Goal: Find specific page/section: Find specific page/section

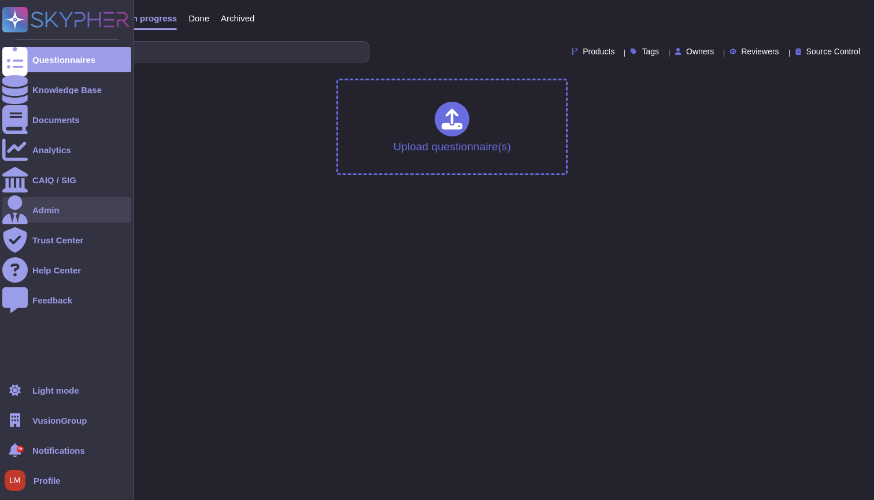
click at [50, 207] on div "Admin" at bounding box center [45, 210] width 27 height 9
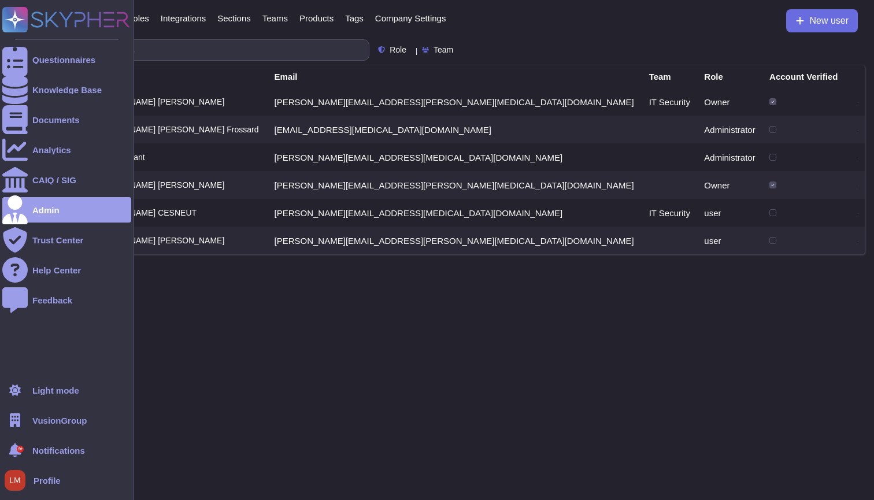
click at [31, 421] on div "VusionGroup" at bounding box center [66, 419] width 129 height 25
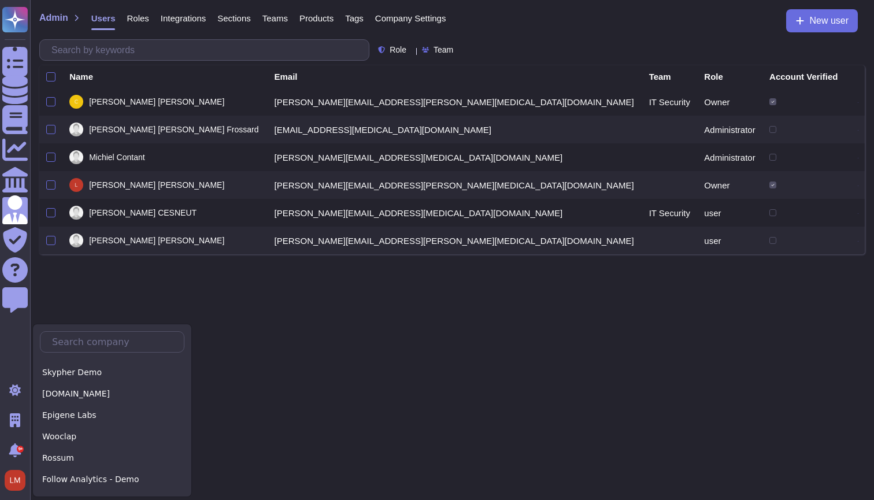
scroll to position [296, 0]
click at [129, 374] on div "Skypher Demo" at bounding box center [112, 371] width 144 height 17
